Goal: Entertainment & Leisure: Consume media (video, audio)

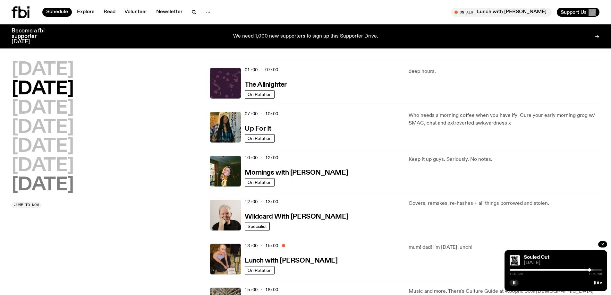
click at [62, 182] on h2 "[DATE]" at bounding box center [43, 185] width 62 height 18
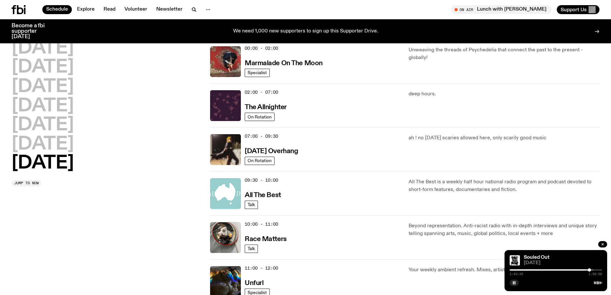
scroll to position [18, 0]
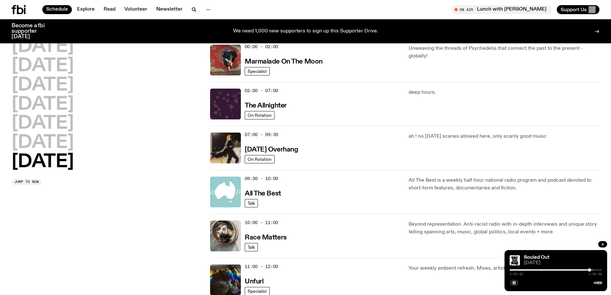
click at [39, 164] on h2 "[DATE]" at bounding box center [43, 162] width 62 height 18
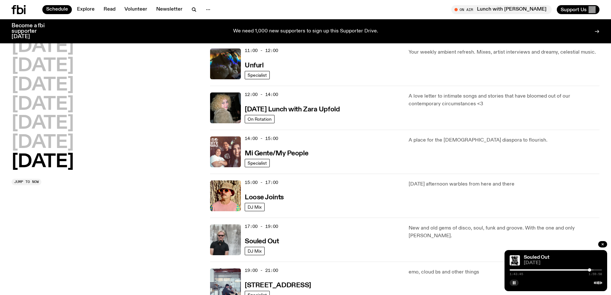
scroll to position [306, 0]
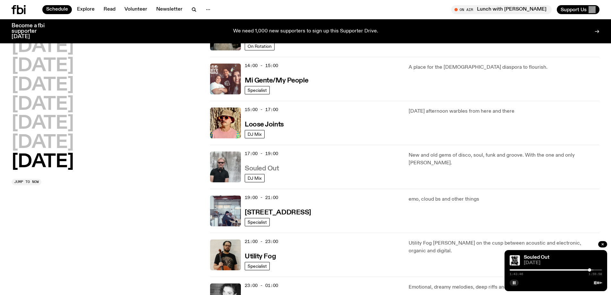
click at [270, 168] on h3 "Souled Out" at bounding box center [262, 168] width 34 height 7
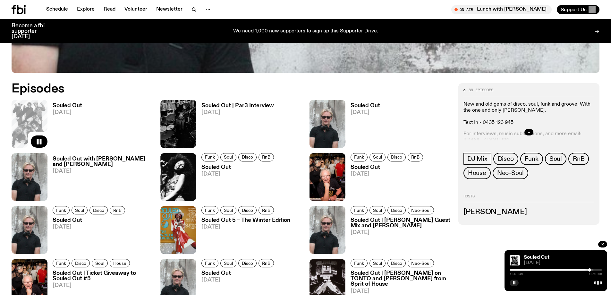
scroll to position [221, 0]
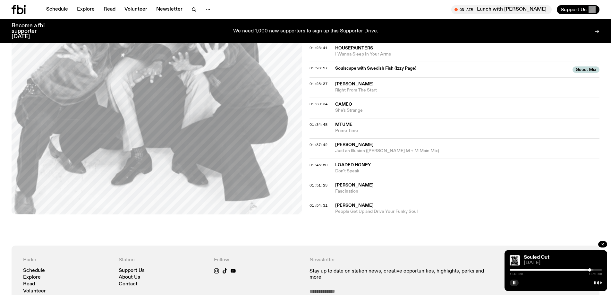
scroll to position [573, 0]
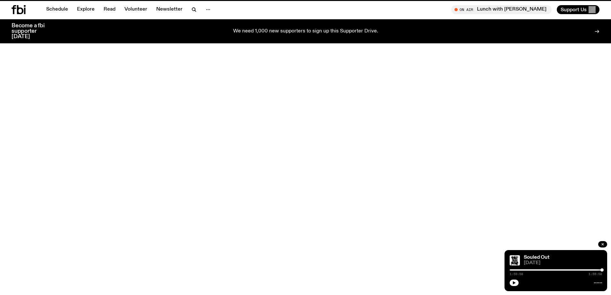
scroll to position [221, 0]
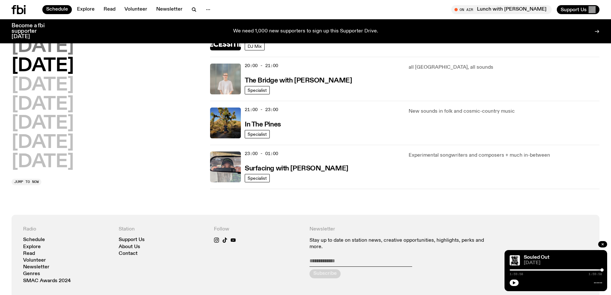
click at [69, 46] on h2 "[DATE]" at bounding box center [43, 47] width 62 height 18
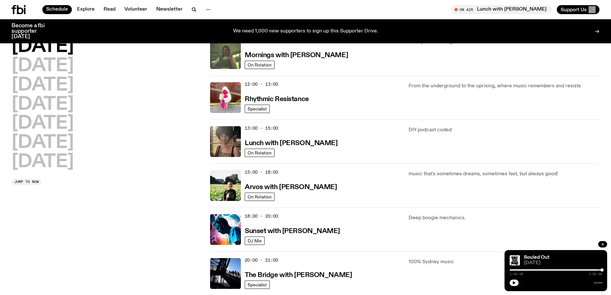
scroll to position [114, 0]
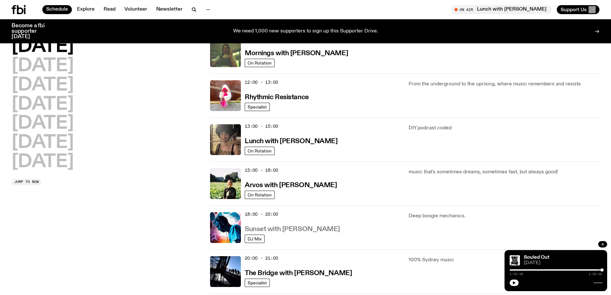
click at [314, 227] on h3 "Sunset with [PERSON_NAME]" at bounding box center [292, 229] width 95 height 7
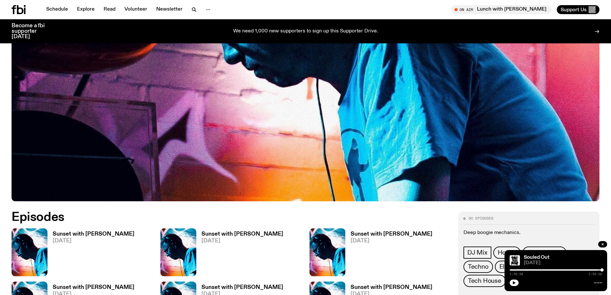
scroll to position [317, 0]
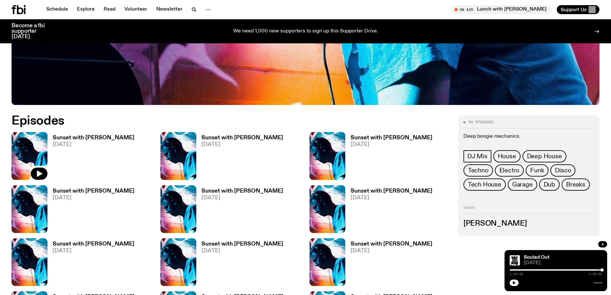
click at [31, 152] on img at bounding box center [30, 156] width 36 height 48
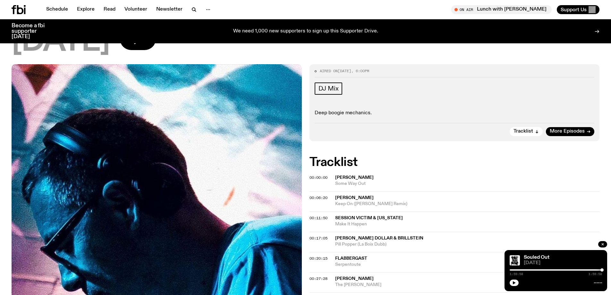
scroll to position [28, 0]
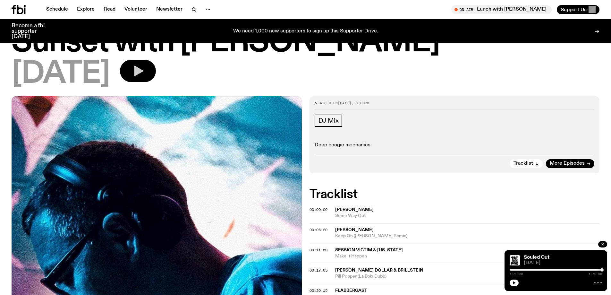
click at [143, 70] on icon "button" at bounding box center [138, 71] width 9 height 11
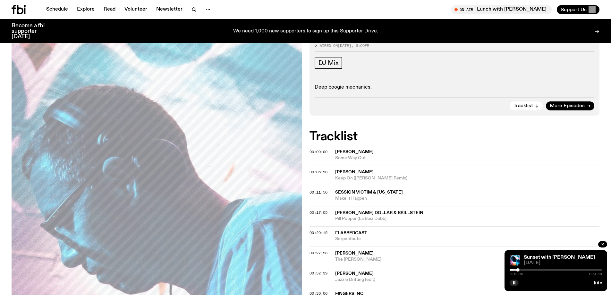
scroll to position [93, 0]
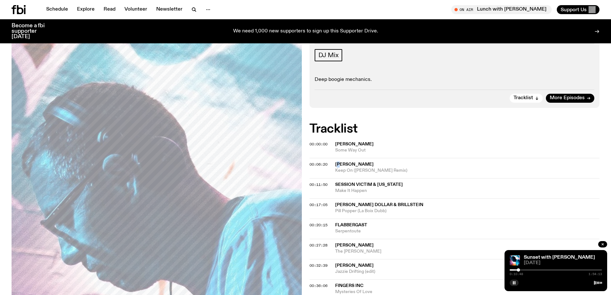
click at [339, 163] on span "[PERSON_NAME]" at bounding box center [354, 164] width 38 height 4
drag, startPoint x: 335, startPoint y: 163, endPoint x: 401, endPoint y: 173, distance: 67.0
click at [513, 281] on rect "button" at bounding box center [513, 282] width 1 height 3
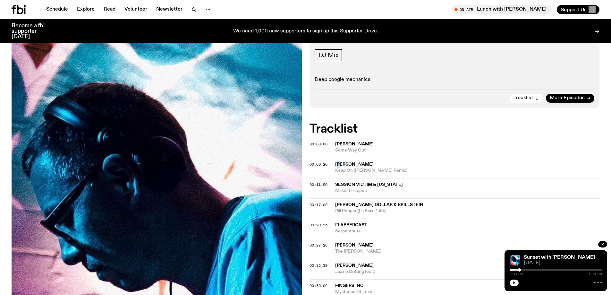
click at [513, 282] on icon "button" at bounding box center [514, 282] width 3 height 3
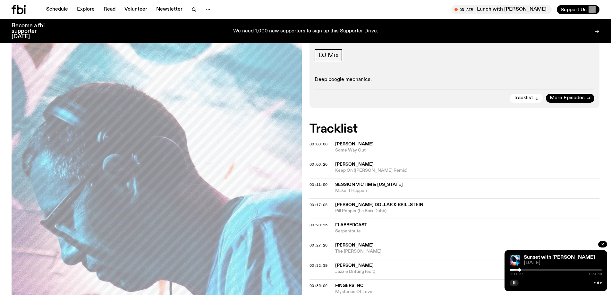
click at [414, 56] on div "DJ Mix" at bounding box center [454, 56] width 280 height 14
